Goal: Task Accomplishment & Management: Complete application form

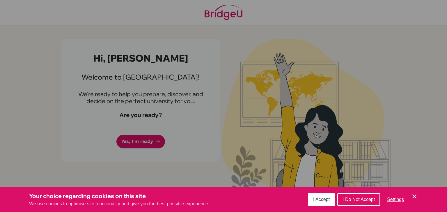
click at [318, 195] on button "I Accept" at bounding box center [321, 199] width 27 height 13
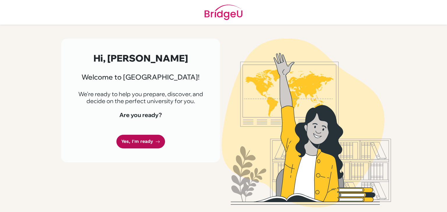
click at [156, 144] on icon at bounding box center [157, 142] width 5 height 5
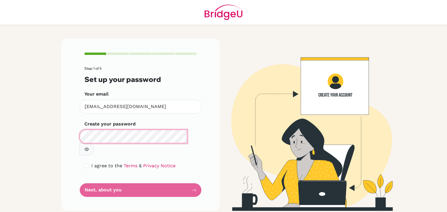
click at [54, 128] on main "Step 1 of 5 Set up your password Your email st20250094@saisdubai.com Invalid em…" at bounding box center [223, 106] width 447 height 212
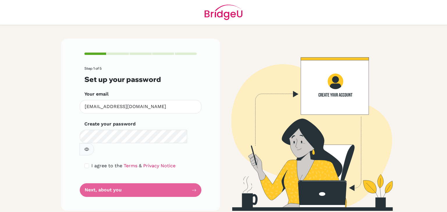
click at [94, 143] on button "button" at bounding box center [86, 149] width 15 height 12
click at [86, 164] on input "checkbox" at bounding box center [86, 166] width 5 height 5
checkbox input "true"
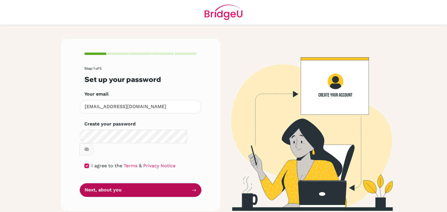
click at [95, 183] on button "Next, about you" at bounding box center [141, 190] width 122 height 14
